Goal: Task Accomplishment & Management: Manage account settings

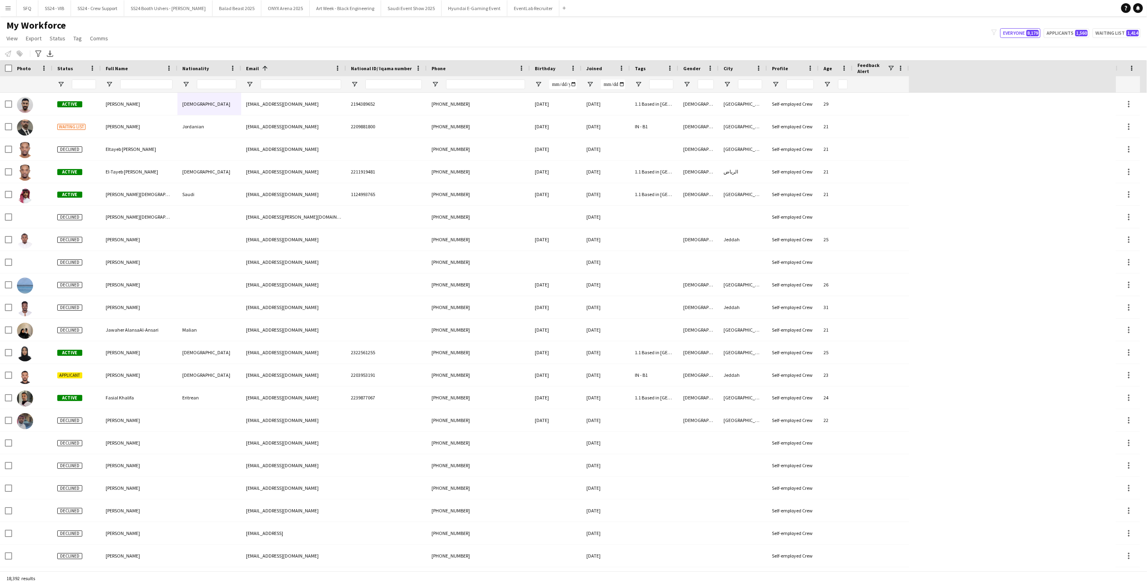
click at [323, 86] on input "Email Filter Input" at bounding box center [301, 84] width 81 height 10
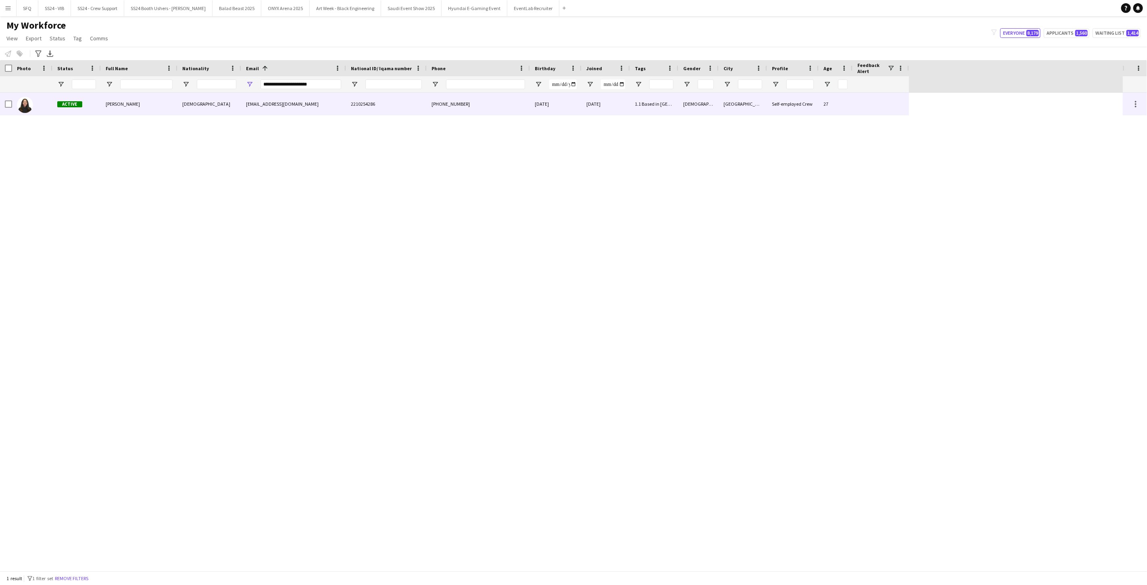
click at [144, 100] on div "[PERSON_NAME]" at bounding box center [139, 104] width 77 height 22
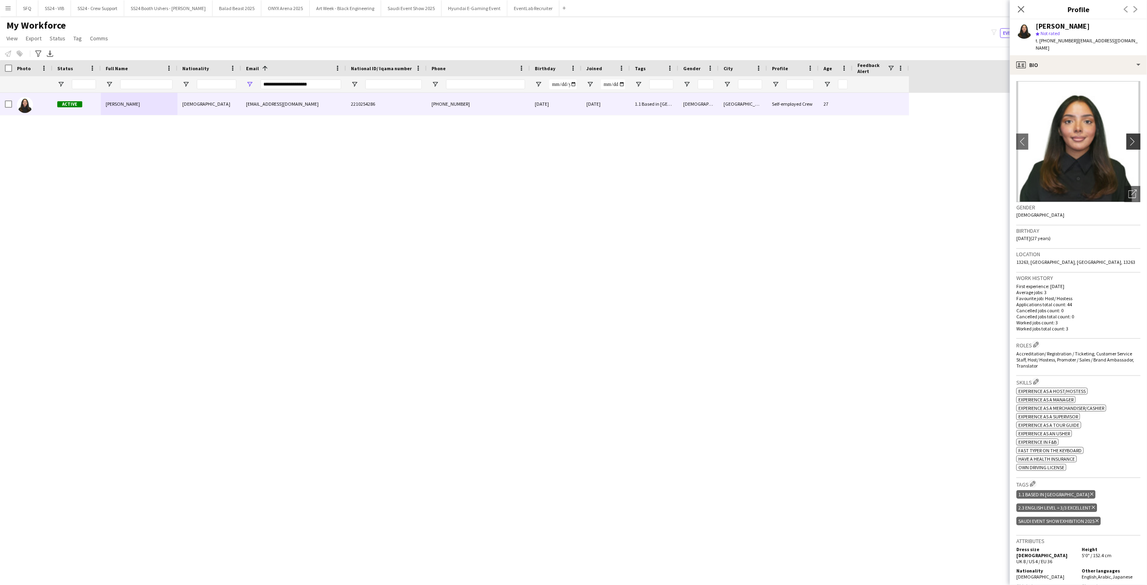
click at [1130, 134] on button "chevron-right" at bounding box center [1135, 142] width 16 height 16
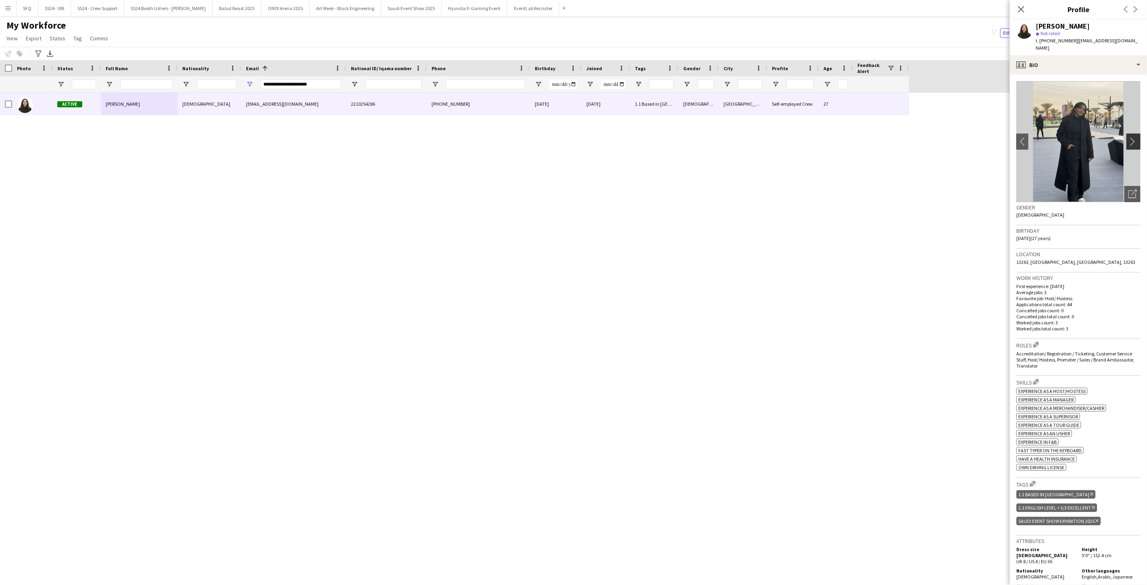
click at [1130, 134] on button "chevron-right" at bounding box center [1135, 142] width 16 height 16
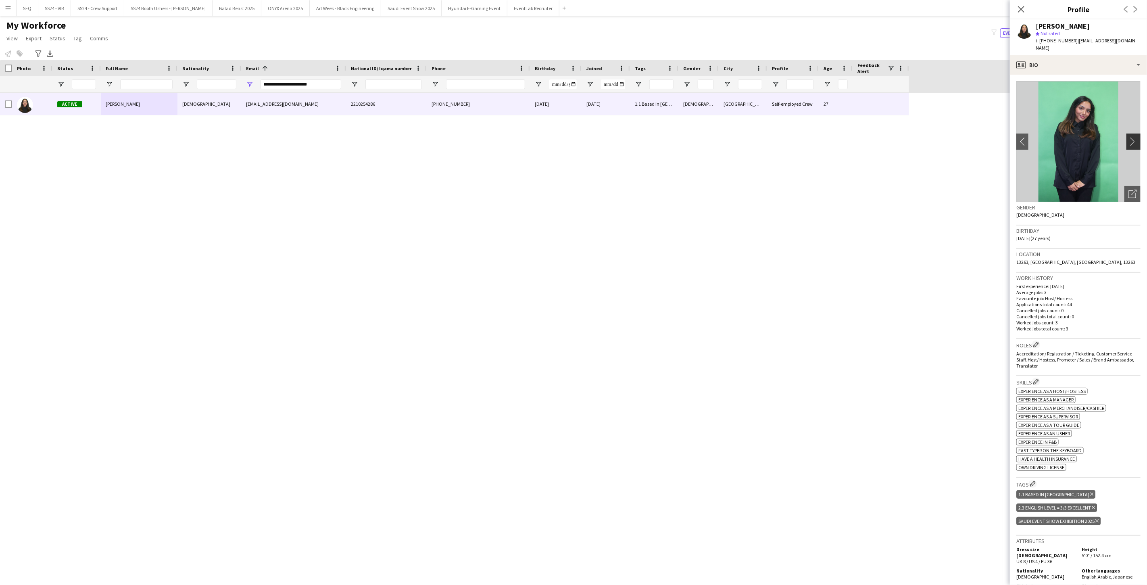
click at [1130, 134] on button "chevron-right" at bounding box center [1135, 142] width 16 height 16
click at [1129, 137] on app-icon "chevron-right" at bounding box center [1135, 141] width 13 height 8
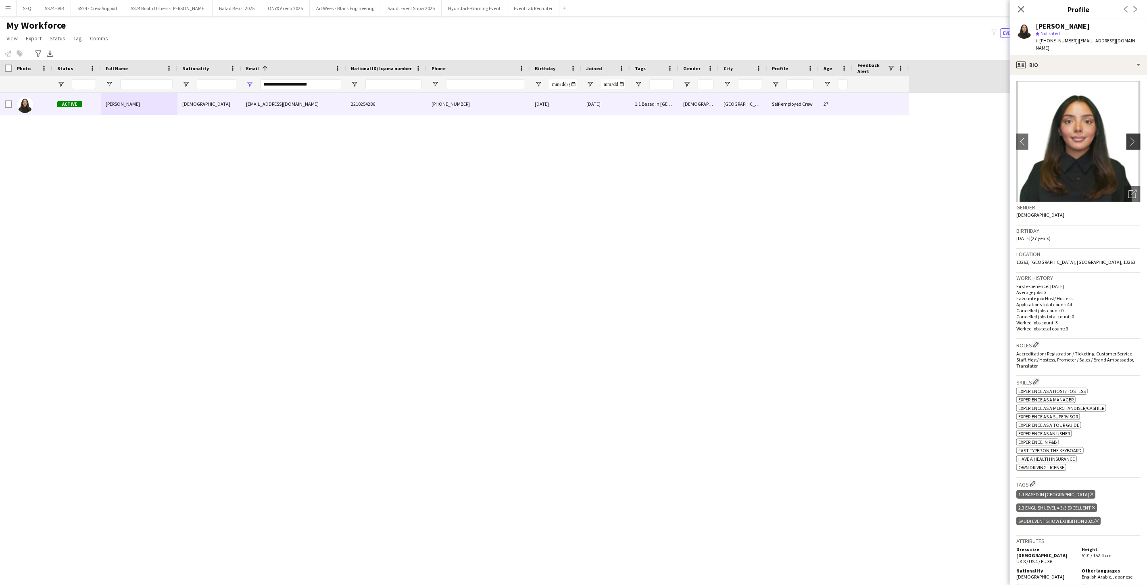
click at [1129, 137] on app-icon "chevron-right" at bounding box center [1135, 141] width 13 height 8
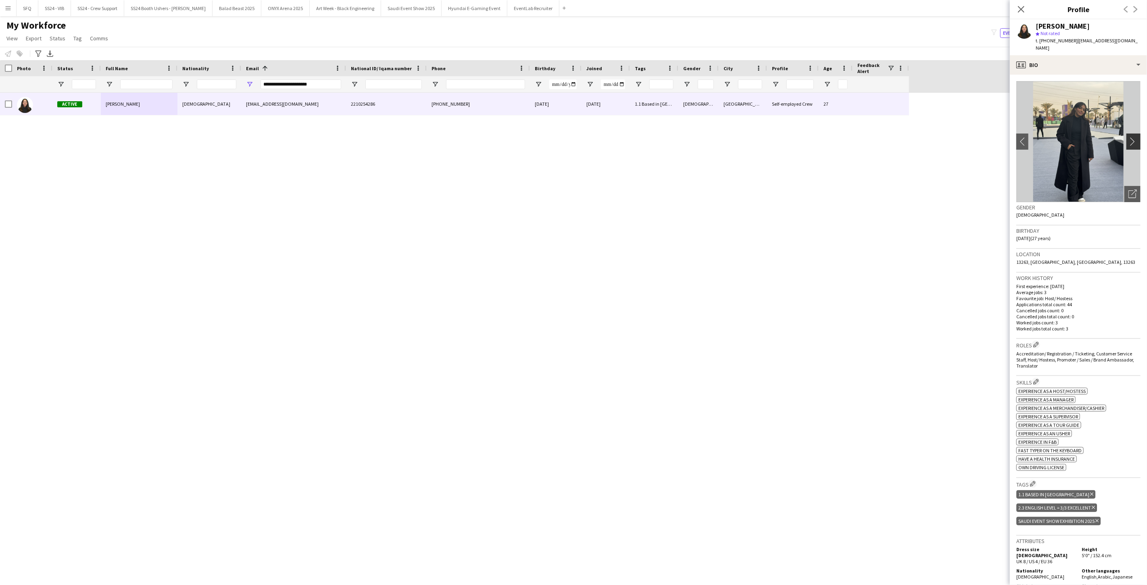
click at [1131, 137] on app-icon "chevron-right" at bounding box center [1135, 141] width 13 height 8
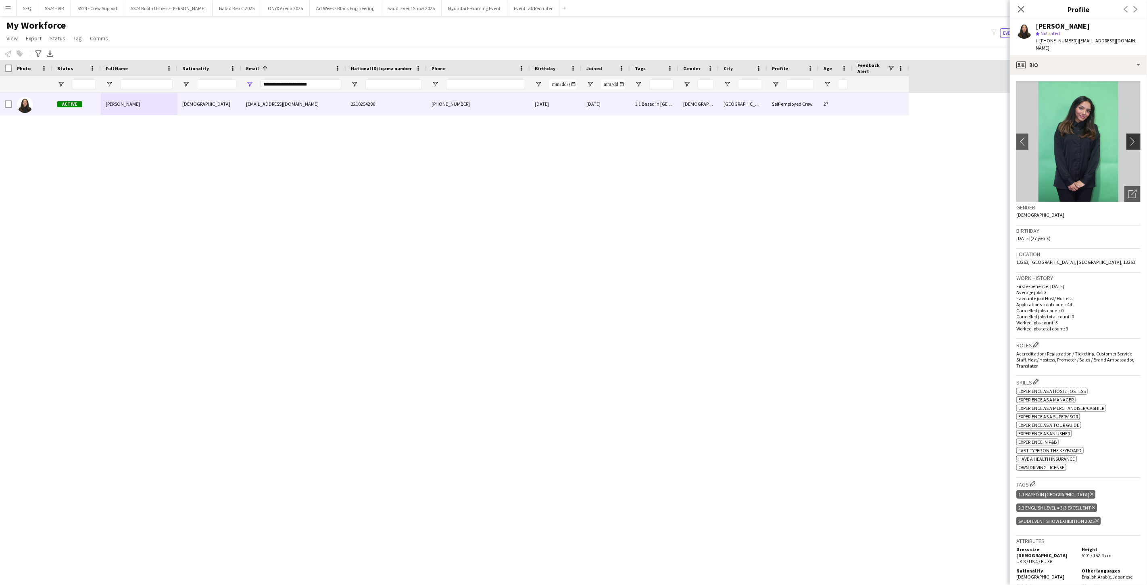
click at [1129, 137] on app-icon "chevron-right" at bounding box center [1135, 141] width 13 height 8
click at [1129, 186] on div "Open photos pop-in" at bounding box center [1133, 194] width 16 height 16
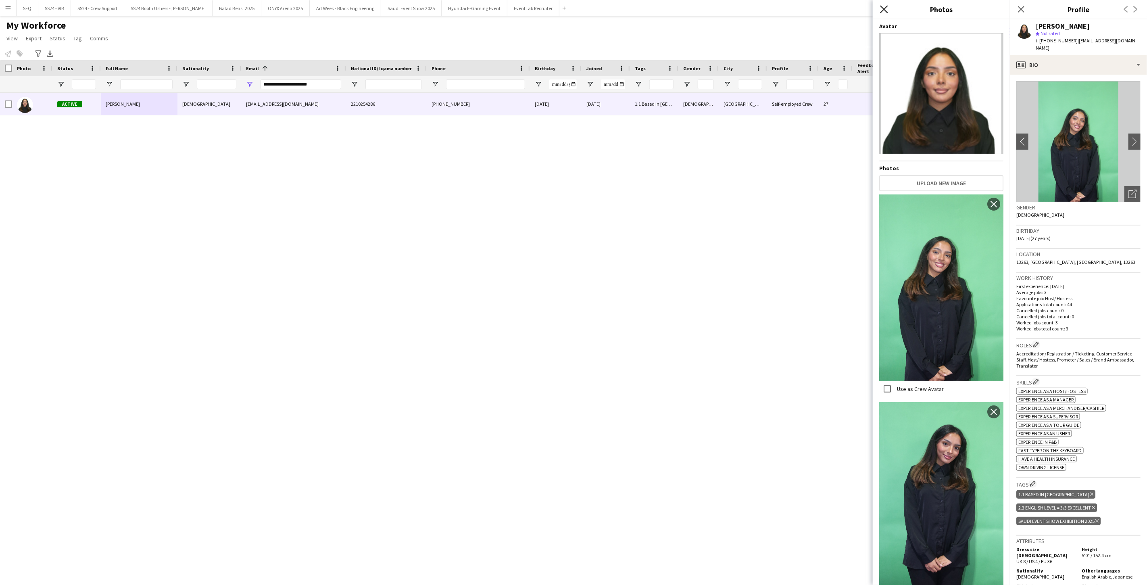
click at [888, 6] on icon at bounding box center [884, 9] width 8 height 8
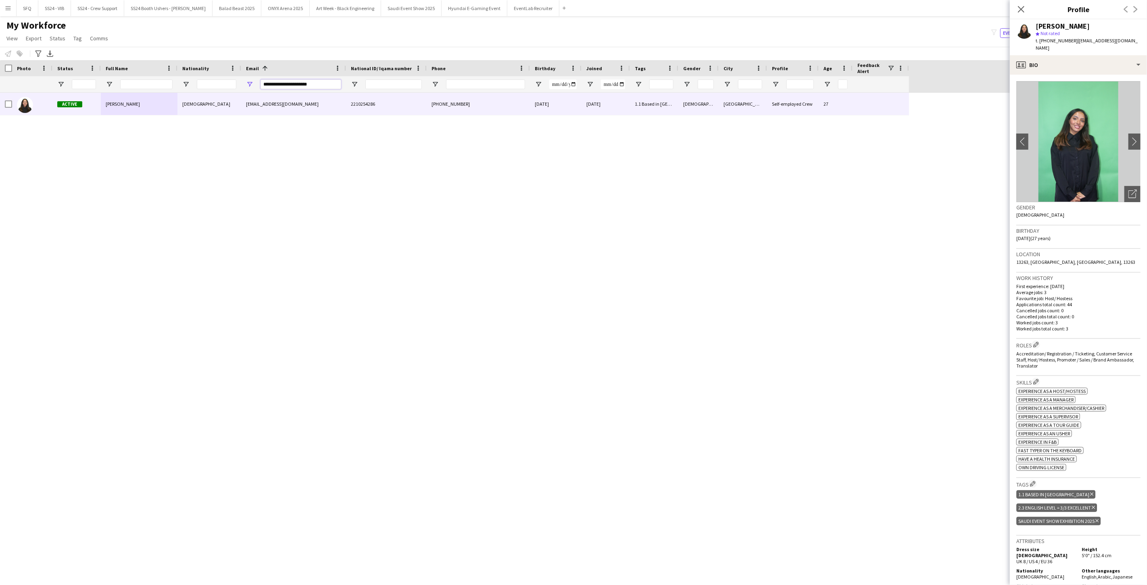
click at [317, 82] on input "**********" at bounding box center [301, 84] width 81 height 10
paste input "Email Filter Input"
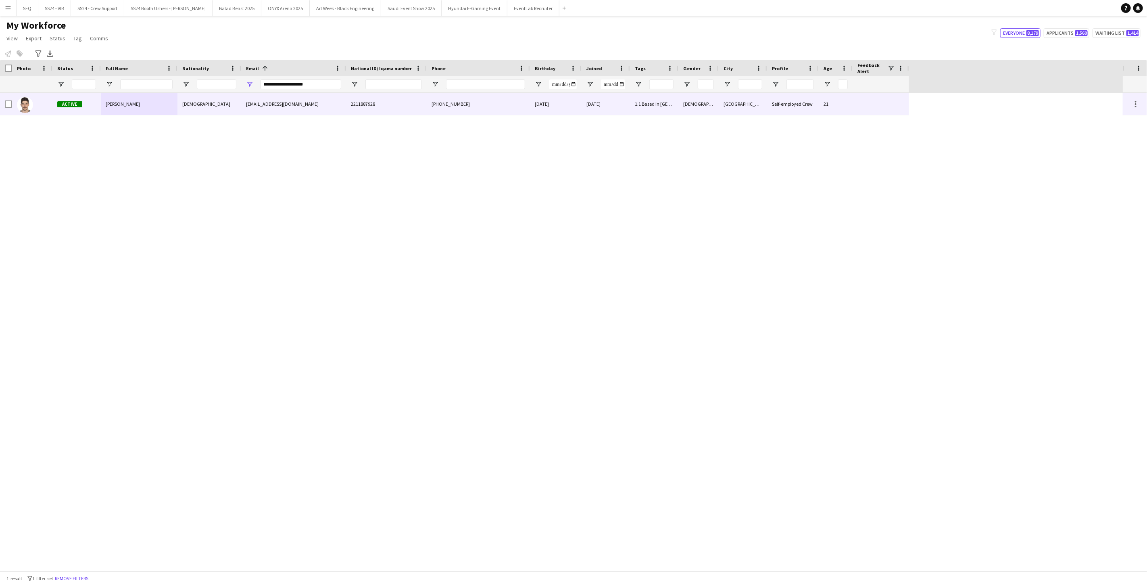
click at [131, 103] on div "[PERSON_NAME]" at bounding box center [139, 104] width 77 height 22
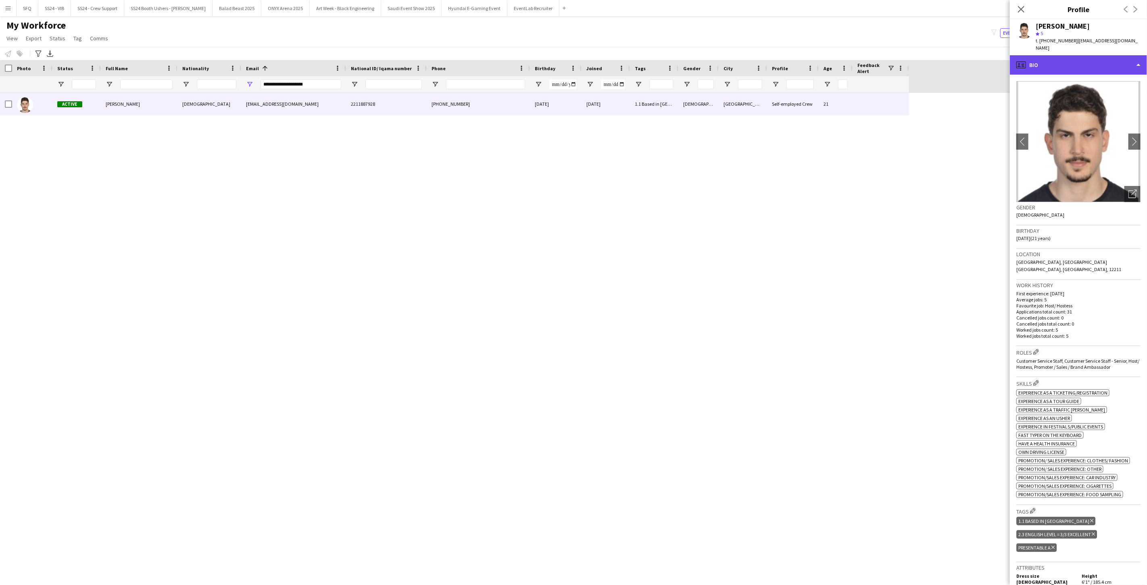
click at [1034, 62] on div "profile Bio" at bounding box center [1078, 64] width 137 height 19
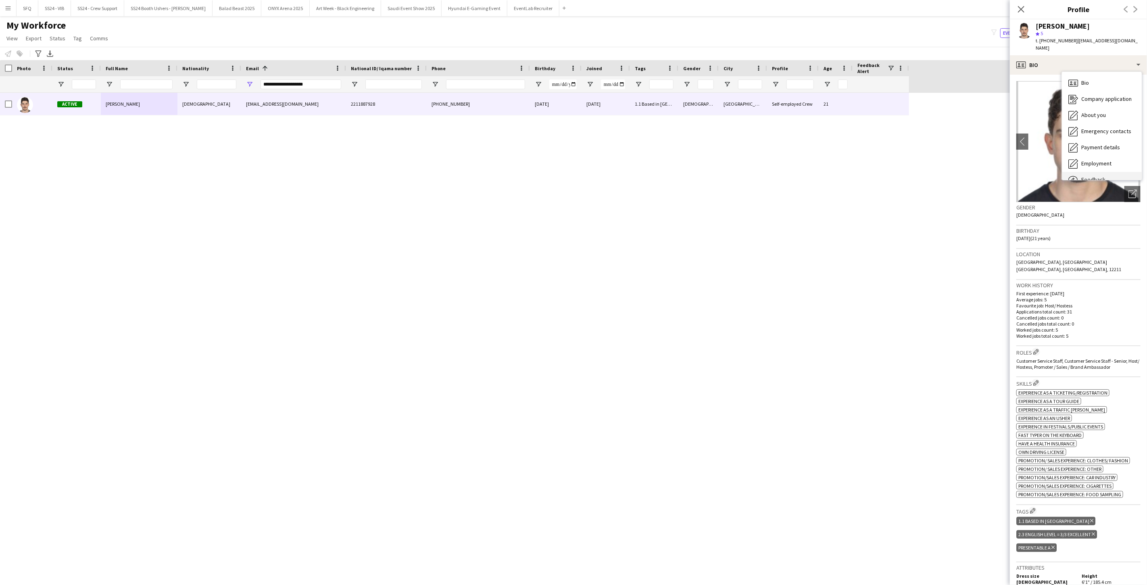
click at [1091, 176] on span "Feedback" at bounding box center [1093, 179] width 24 height 7
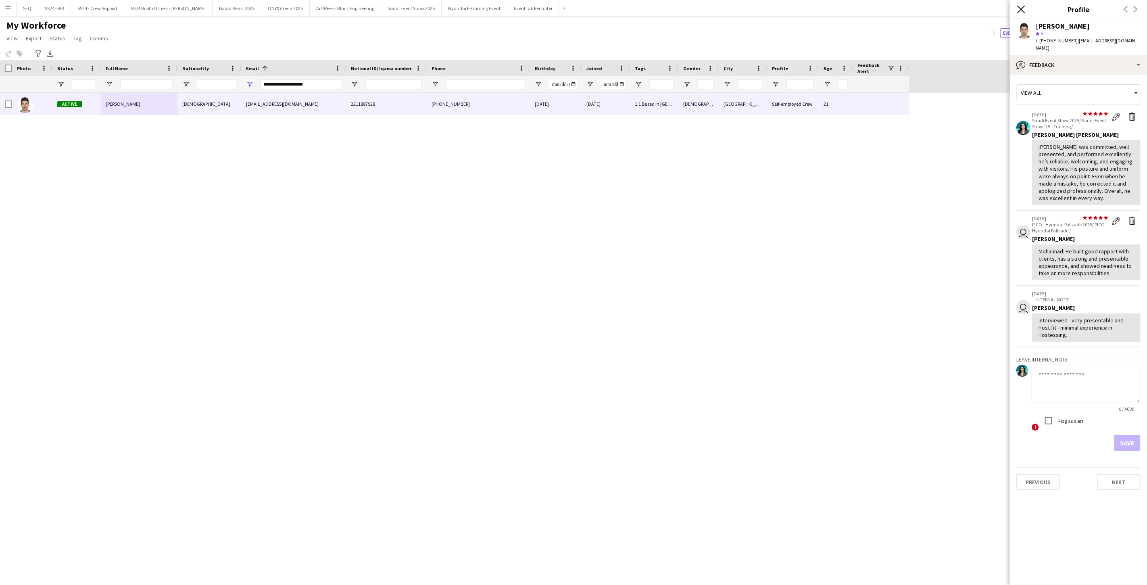
click at [1022, 13] on icon "Close pop-in" at bounding box center [1021, 9] width 8 height 8
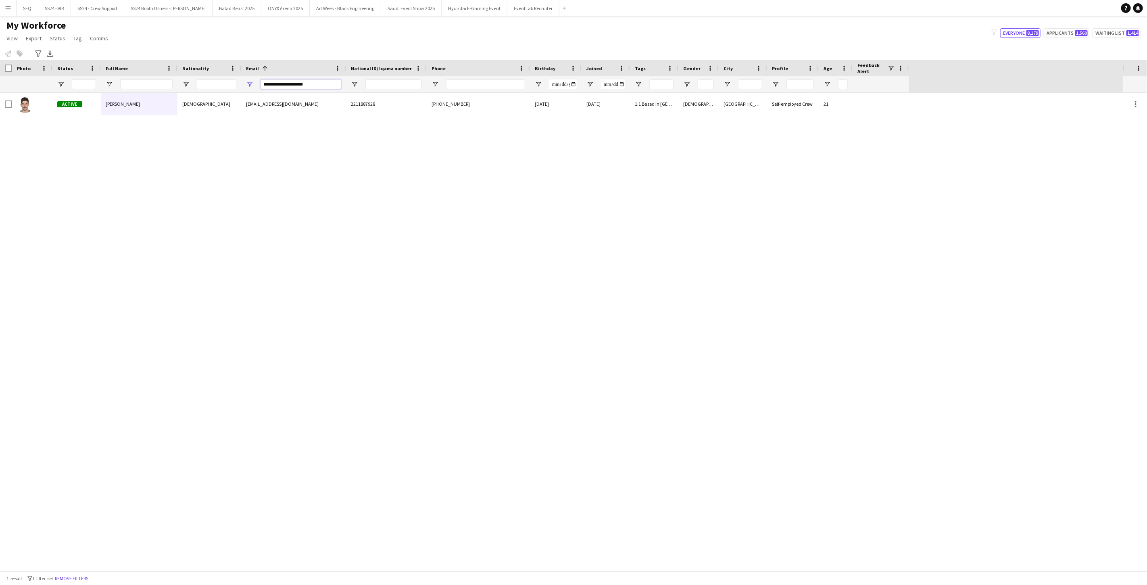
click at [326, 83] on input "**********" at bounding box center [301, 84] width 81 height 10
paste input "*"
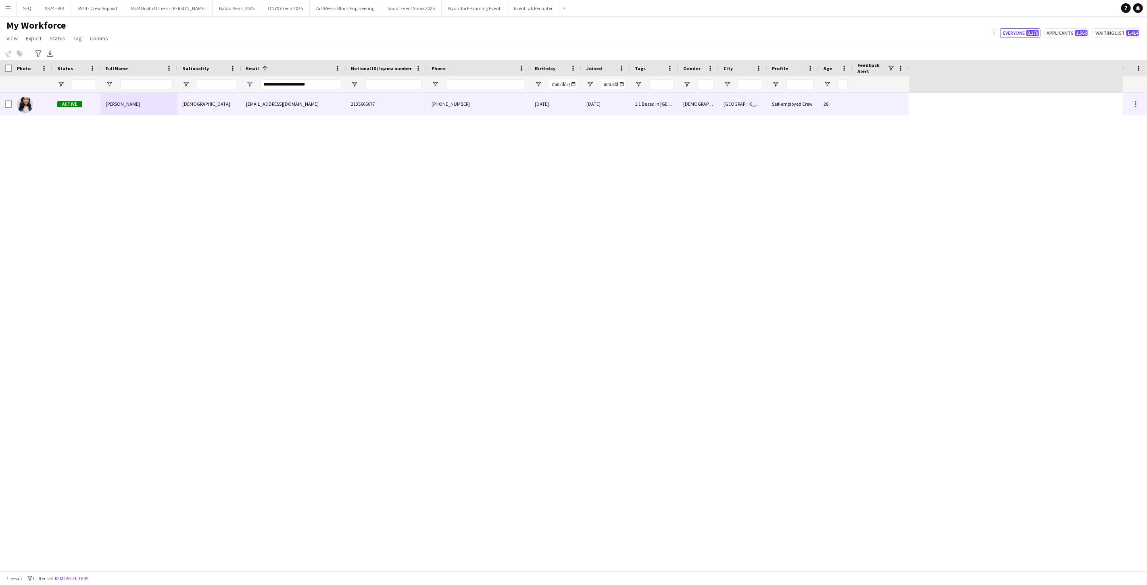
click at [257, 105] on div "[EMAIL_ADDRESS][DOMAIN_NAME]" at bounding box center [293, 104] width 105 height 22
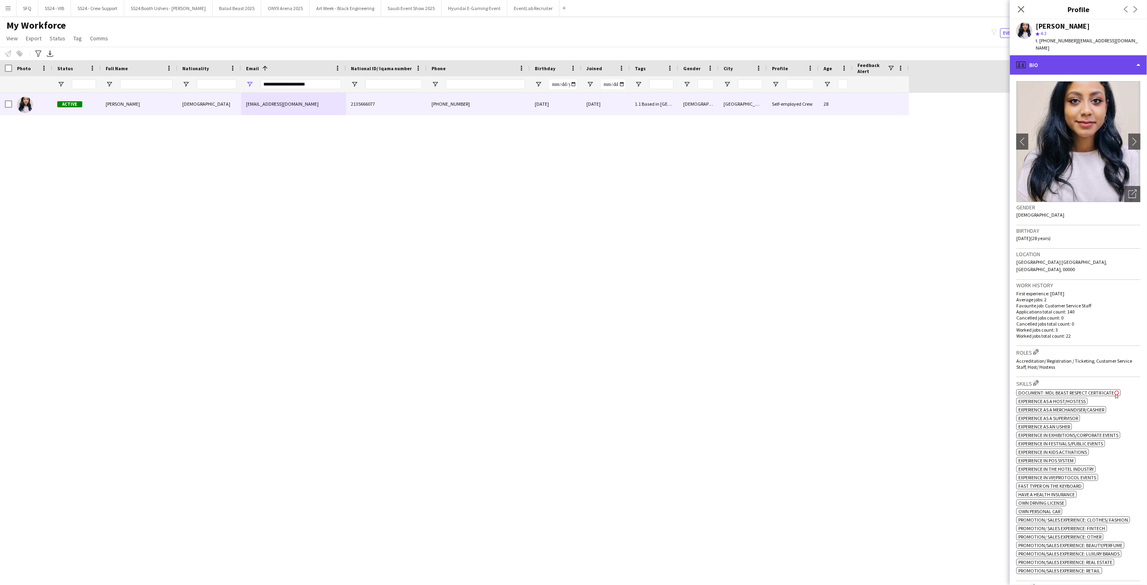
click at [1061, 58] on div "profile Bio" at bounding box center [1078, 64] width 137 height 19
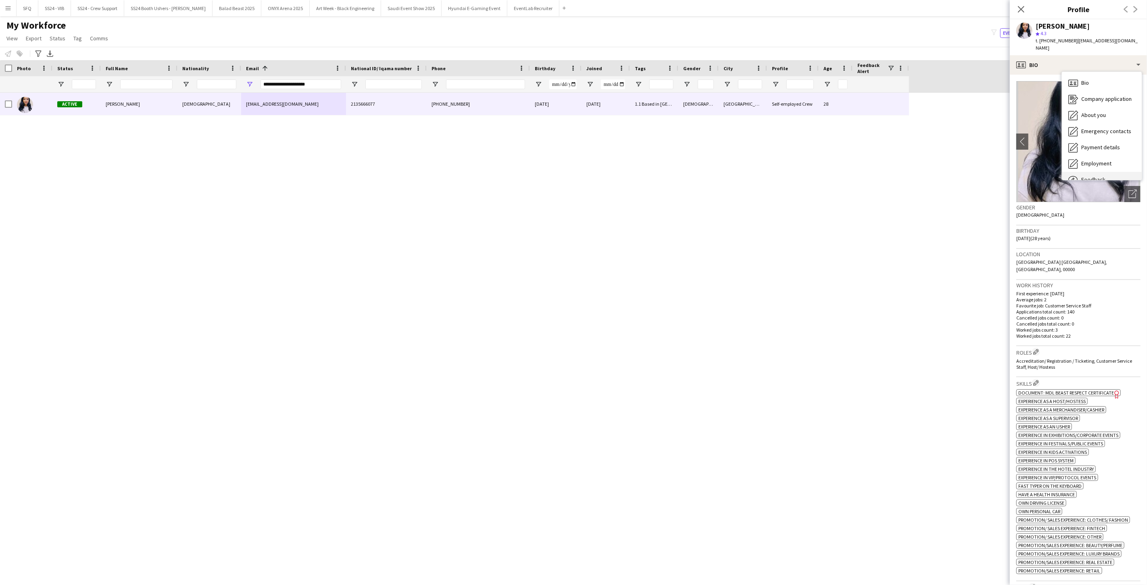
click at [1083, 176] on span "Feedback" at bounding box center [1093, 179] width 24 height 7
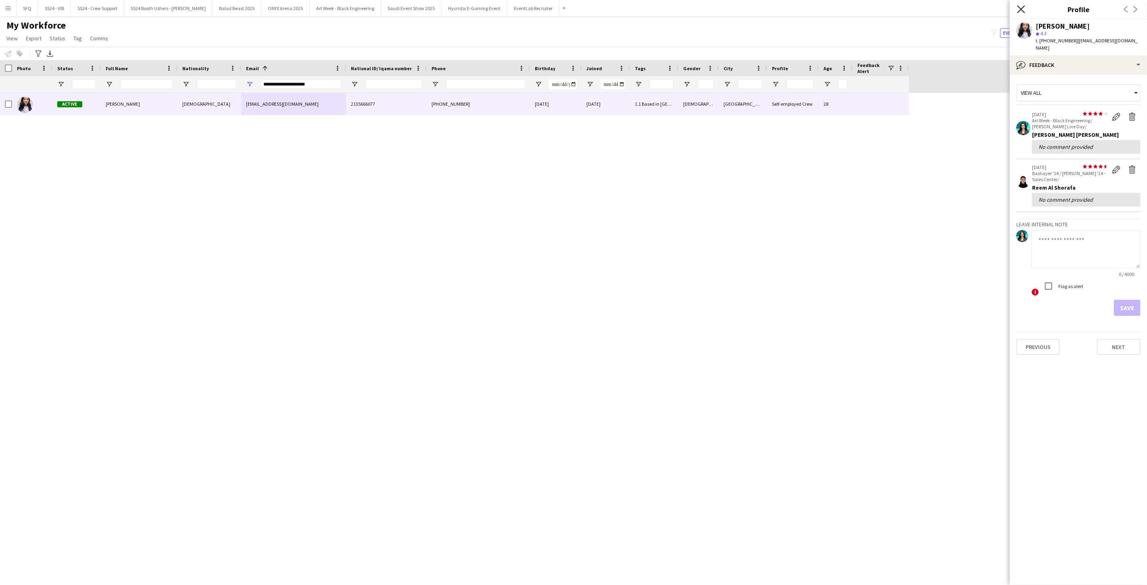
click at [1023, 8] on icon "Close pop-in" at bounding box center [1021, 9] width 8 height 8
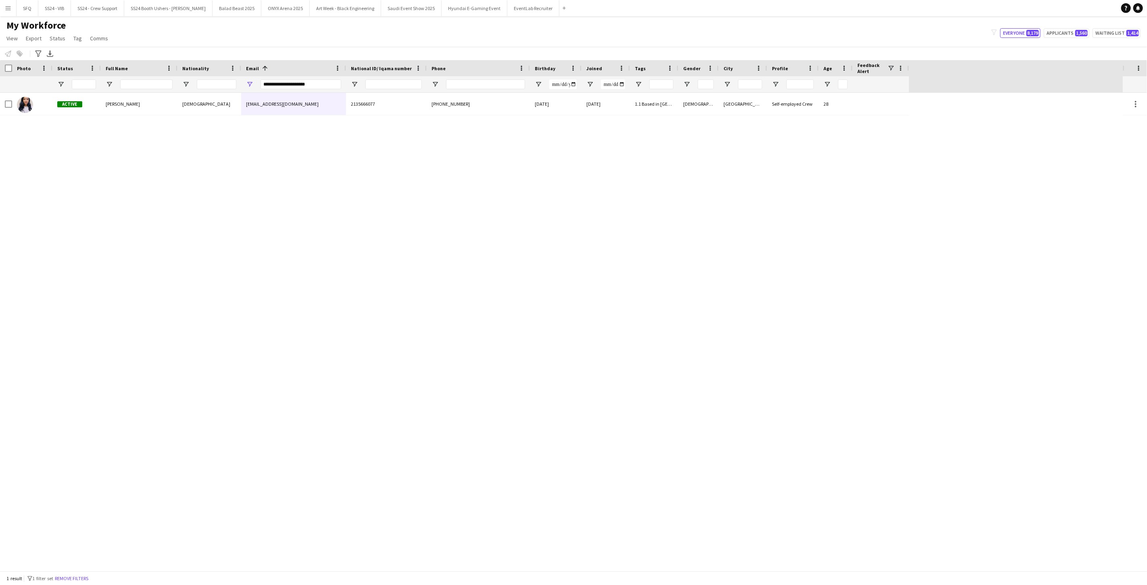
click at [292, 79] on div "**********" at bounding box center [301, 84] width 81 height 16
click at [287, 82] on input "**********" at bounding box center [301, 84] width 81 height 10
paste input "Email Filter Input"
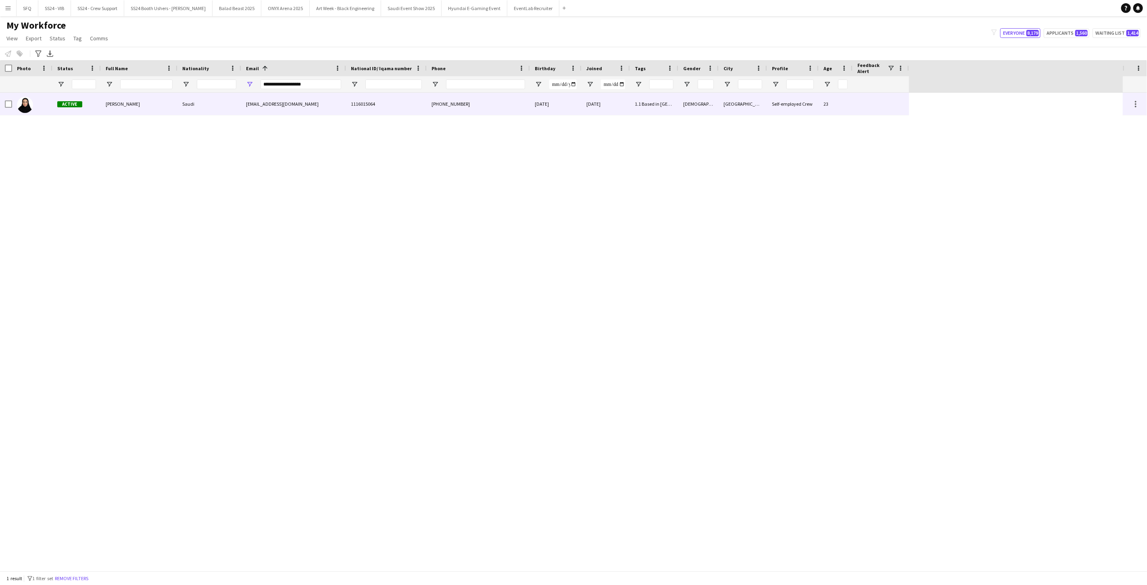
click at [204, 96] on div "Saudi" at bounding box center [209, 104] width 64 height 22
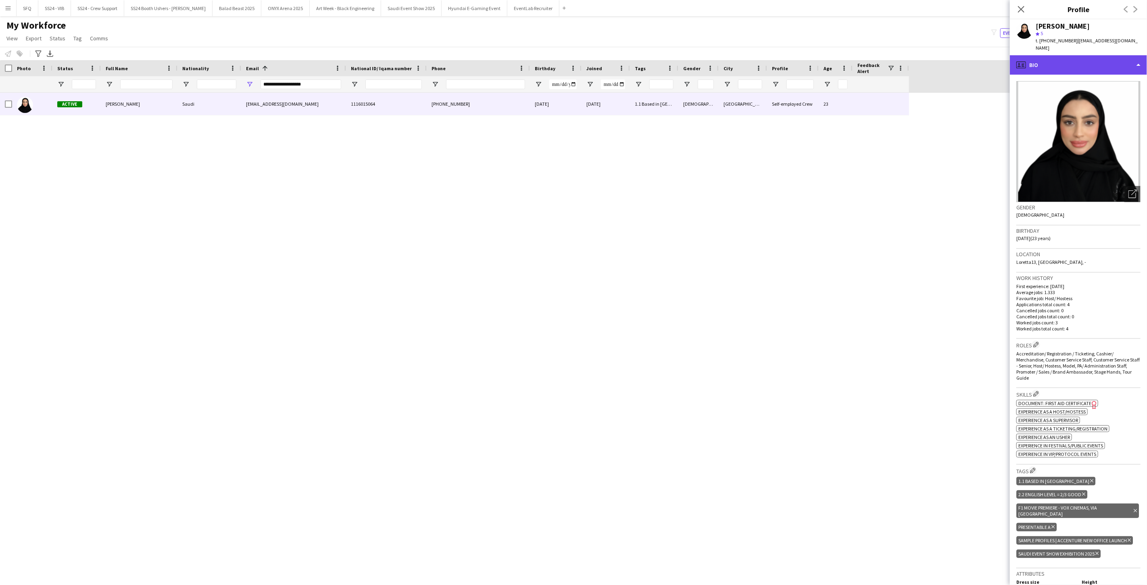
click at [1054, 65] on div "profile Bio" at bounding box center [1078, 64] width 137 height 19
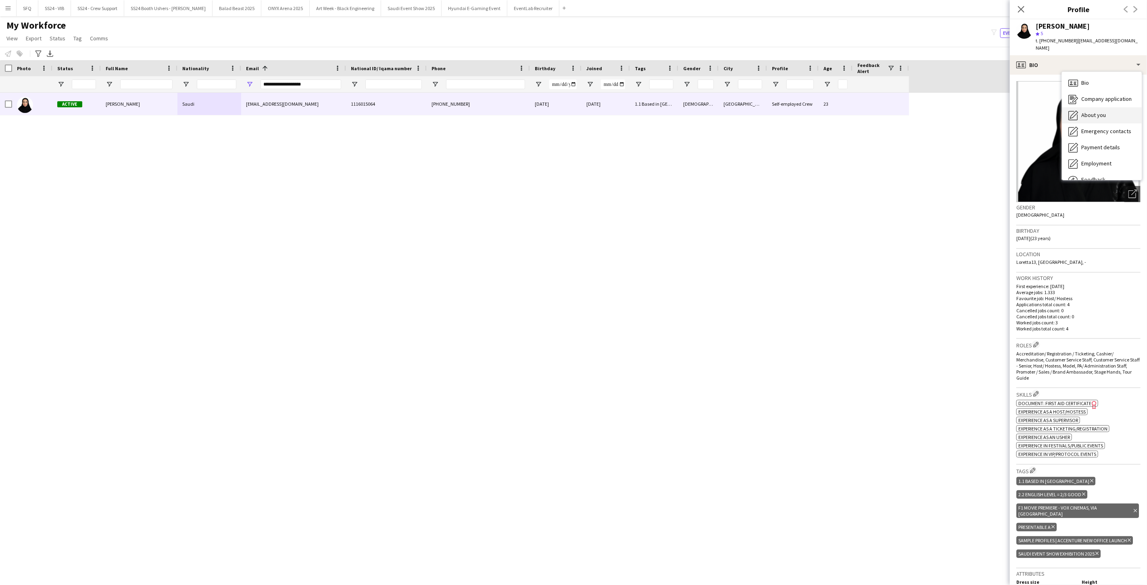
click at [1082, 111] on span "About you" at bounding box center [1093, 114] width 25 height 7
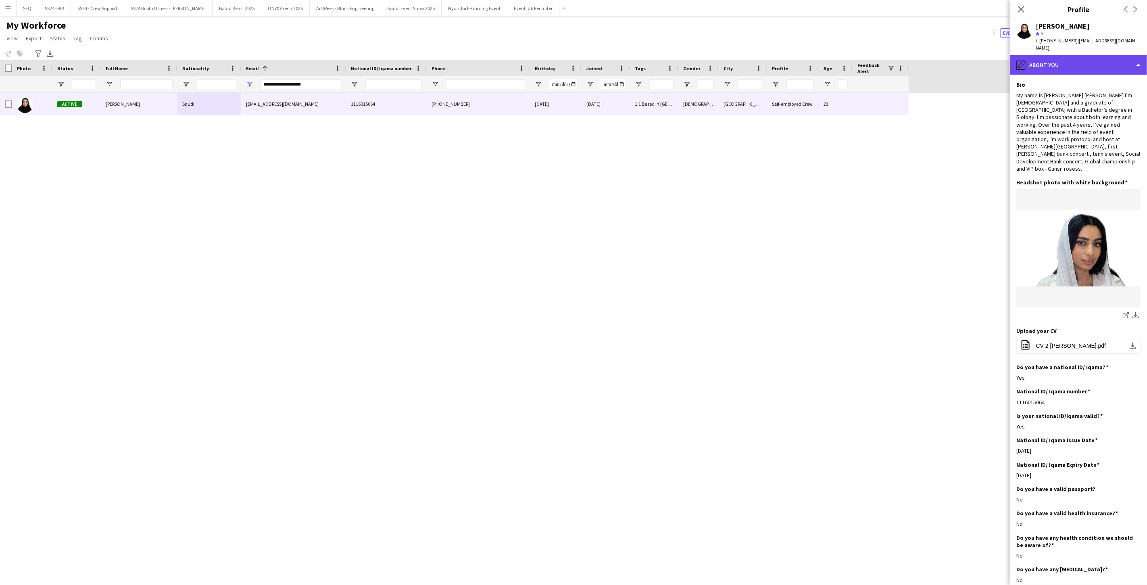
click at [1054, 59] on div "pencil4 About you" at bounding box center [1078, 64] width 137 height 19
click at [1073, 78] on icon "Bio" at bounding box center [1073, 83] width 10 height 10
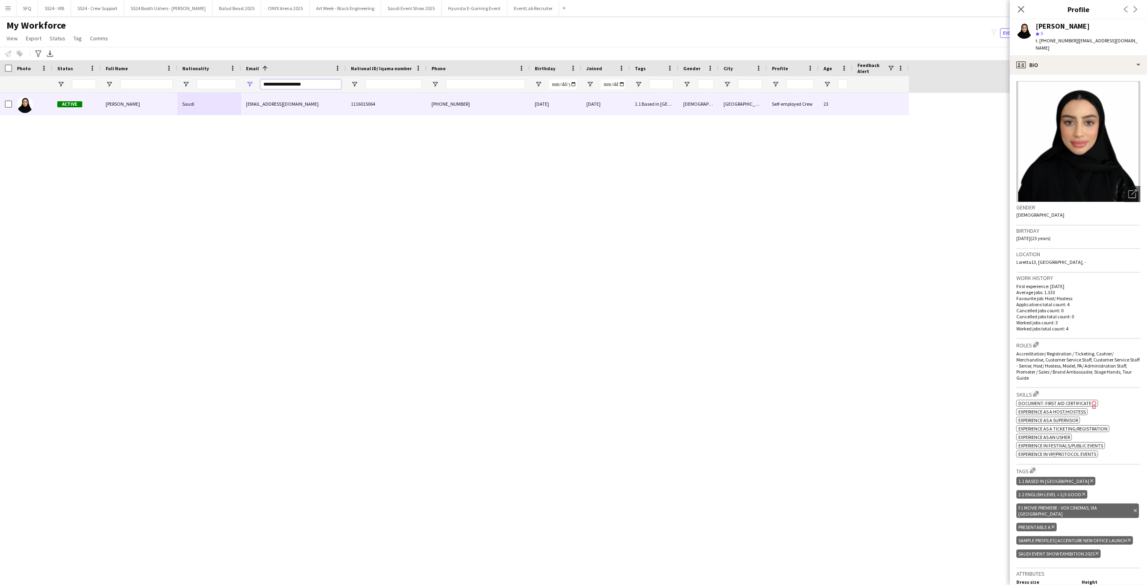
click at [334, 87] on input "**********" at bounding box center [301, 84] width 81 height 10
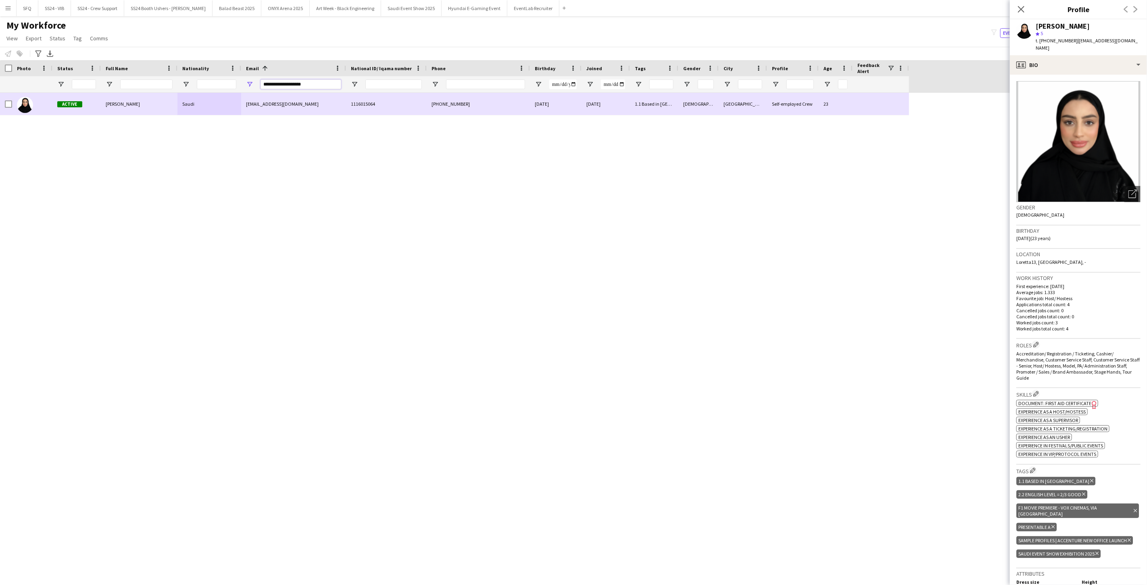
paste input "*****"
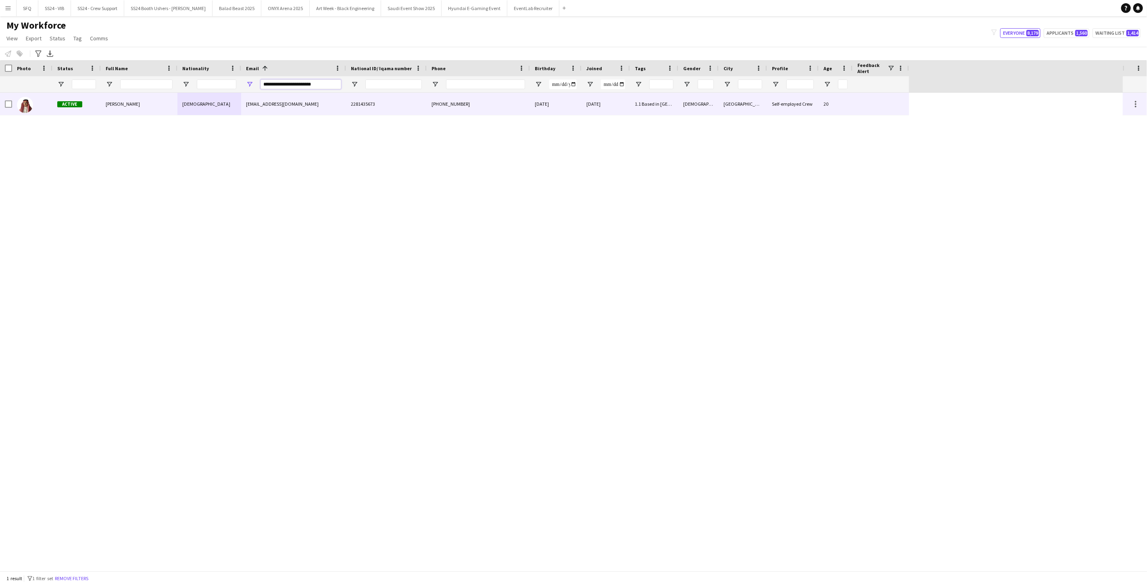
type input "**********"
click at [180, 102] on div "[DEMOGRAPHIC_DATA]" at bounding box center [209, 104] width 64 height 22
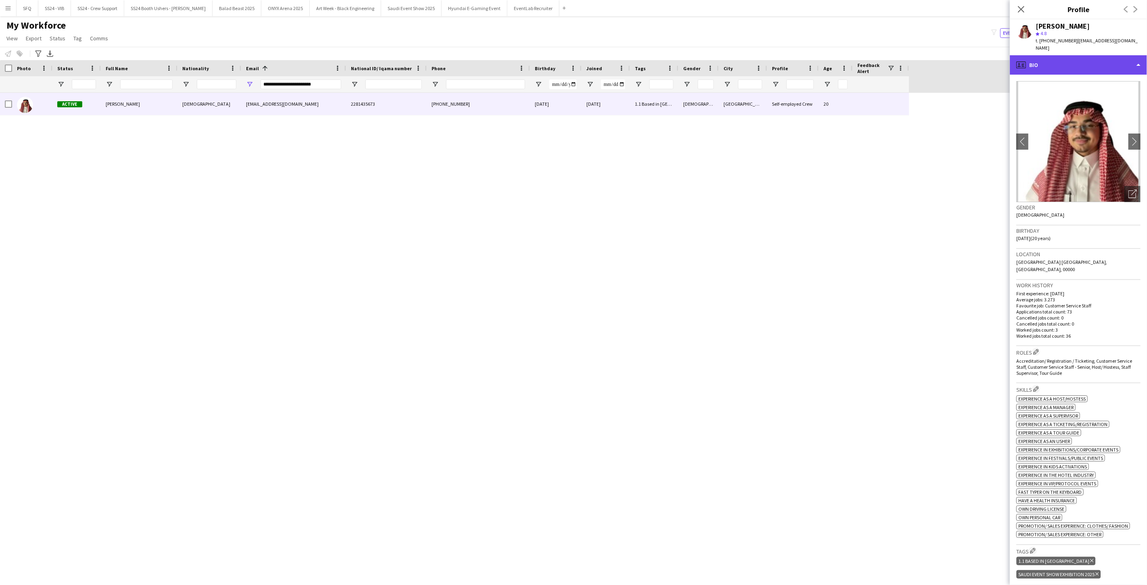
click at [1049, 62] on div "profile Bio" at bounding box center [1078, 64] width 137 height 19
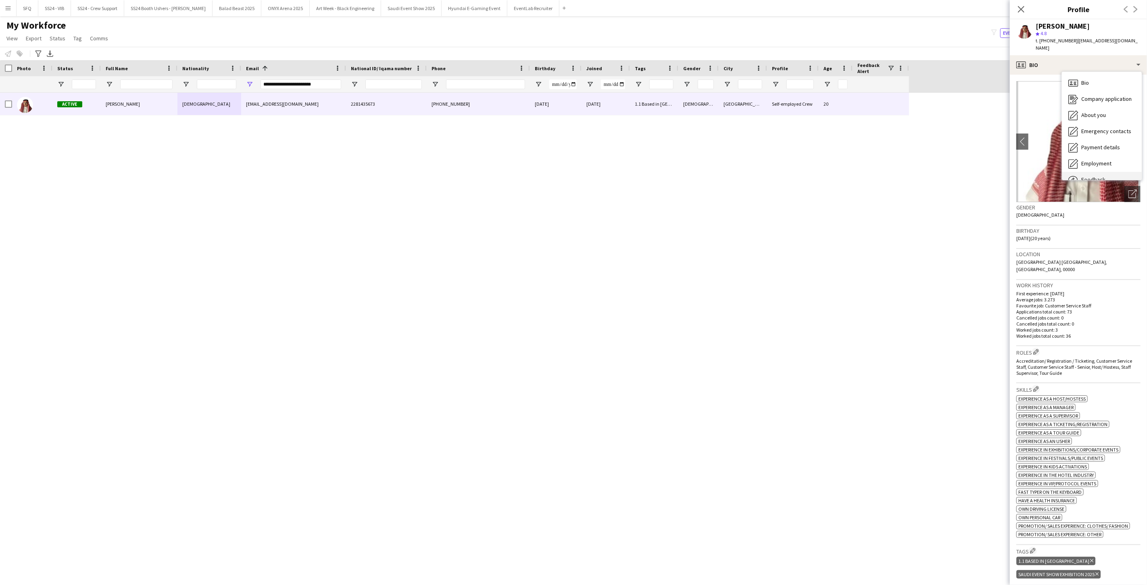
click at [1085, 176] on span "Feedback" at bounding box center [1093, 179] width 24 height 7
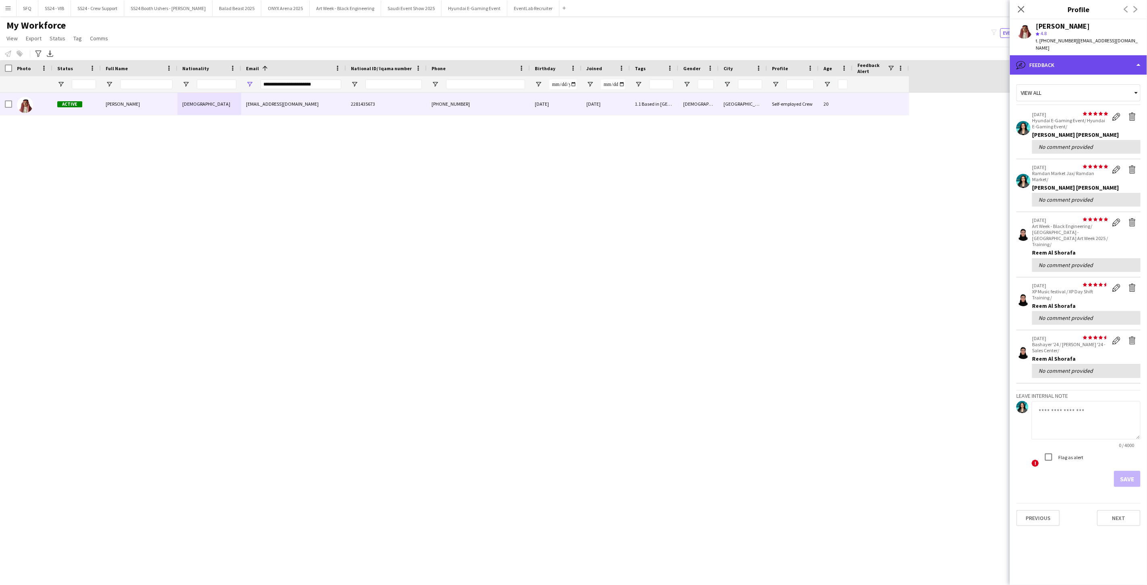
click at [1055, 58] on div "bubble-pencil Feedback" at bounding box center [1078, 64] width 137 height 19
click at [1086, 176] on span "Feedback" at bounding box center [1093, 179] width 24 height 7
